Goal: Information Seeking & Learning: Check status

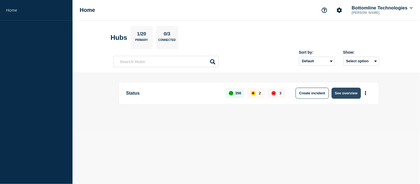
click at [339, 95] on button "See overview" at bounding box center [345, 93] width 29 height 11
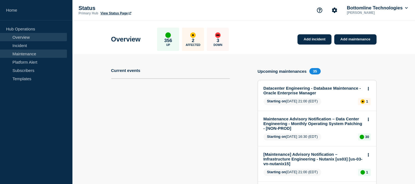
click at [20, 54] on link "Maintenance" at bounding box center [33, 54] width 67 height 8
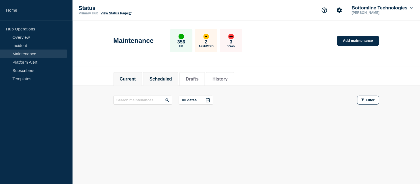
click at [172, 79] on button "Scheduled" at bounding box center [160, 79] width 22 height 5
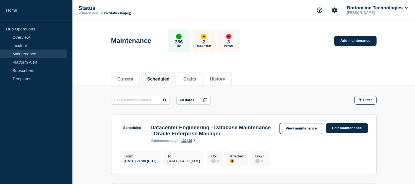
click at [207, 99] on icon at bounding box center [206, 100] width 4 height 4
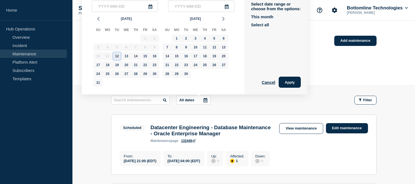
click at [115, 55] on div "12" at bounding box center [117, 56] width 8 height 8
type input "[DATE]"
click at [114, 71] on div "26" at bounding box center [117, 74] width 8 height 8
type input "[DATE]"
click at [297, 83] on button "Apply" at bounding box center [290, 82] width 22 height 11
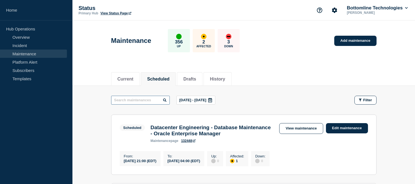
click at [141, 100] on input "text" at bounding box center [140, 100] width 59 height 9
paste input "Maintenance Advisory Notification – Datacenter Engineering - Kubernetes Cluster…"
type input "Maintenance Advisory Notification – Datacenter Engineering - Kubernetes Cluster…"
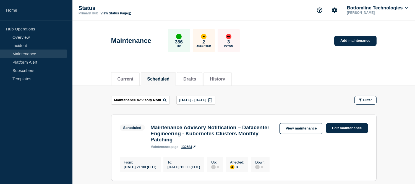
click at [166, 100] on icon at bounding box center [164, 99] width 3 height 3
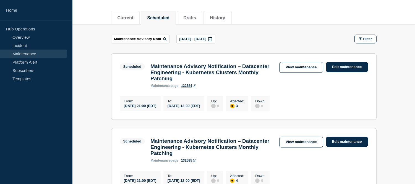
scroll to position [60, 0]
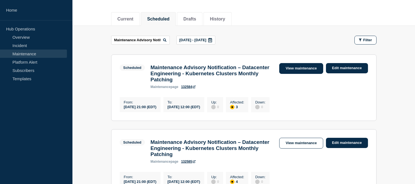
click at [297, 65] on link "View maintenance" at bounding box center [301, 68] width 44 height 11
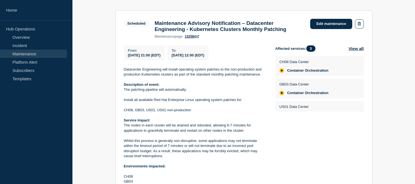
scroll to position [102, 0]
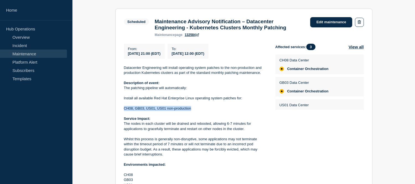
drag, startPoint x: 189, startPoint y: 111, endPoint x: 122, endPoint y: 111, distance: 66.4
click at [122, 111] on section "Scheduled Maintenance Advisory Notification – Datacenter Engineering - Kubernet…" at bounding box center [243, 126] width 257 height 234
